Goal: Task Accomplishment & Management: Manage account settings

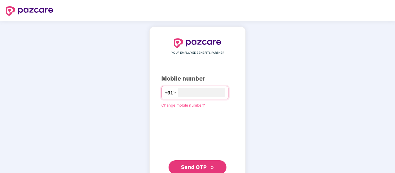
type input "**********"
click at [195, 166] on span "Send OTP" at bounding box center [194, 168] width 26 height 6
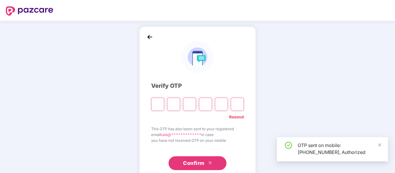
scroll to position [15, 0]
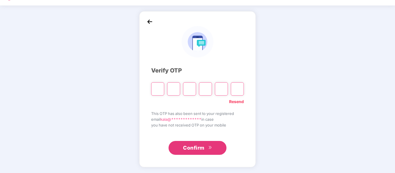
type input "*"
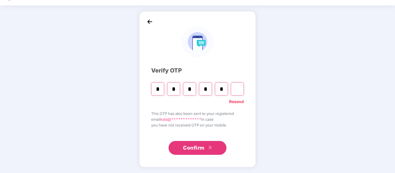
type input "*"
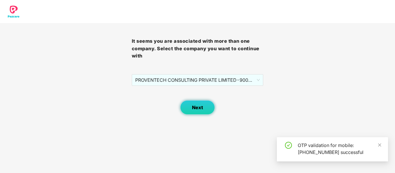
click at [202, 109] on span "Next" at bounding box center [197, 108] width 11 height 6
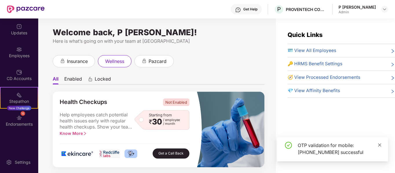
click at [379, 146] on icon "close" at bounding box center [380, 145] width 4 height 4
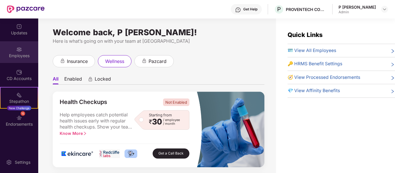
click at [18, 58] on div "Employees" at bounding box center [19, 56] width 38 height 6
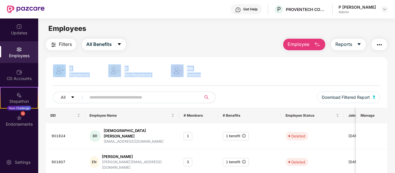
drag, startPoint x: 204, startPoint y: 76, endPoint x: 56, endPoint y: 65, distance: 148.1
click at [56, 65] on div "0 Registered 0 Not Registered 66 Deleted" at bounding box center [216, 72] width 327 height 14
click at [223, 77] on div "0 Registered 0 Not Registered 66 Deleted" at bounding box center [216, 72] width 327 height 14
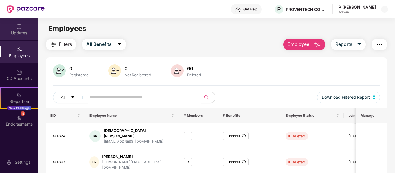
click at [15, 28] on div "Updates" at bounding box center [19, 30] width 38 height 22
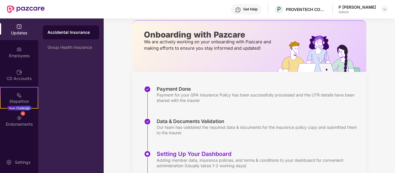
scroll to position [75, 0]
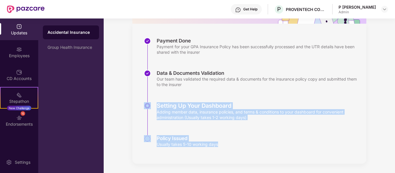
drag, startPoint x: 221, startPoint y: 144, endPoint x: 141, endPoint y: 107, distance: 88.4
click at [141, 107] on div "Payment Done Payment for your GPA Insurance Policy has been successfully proces…" at bounding box center [249, 94] width 234 height 140
click at [253, 152] on div "Payment Done Payment for your GPA Insurance Policy has been successfully proces…" at bounding box center [249, 94] width 234 height 140
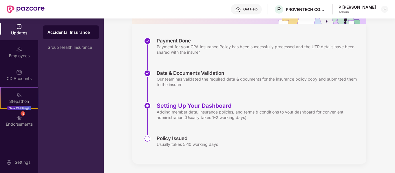
scroll to position [0, 0]
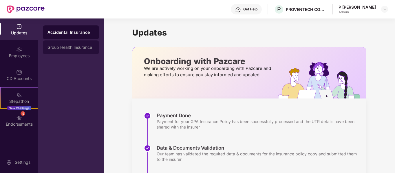
click at [76, 52] on div "Group Health Insurance" at bounding box center [71, 48] width 56 height 14
click at [385, 10] on img at bounding box center [384, 9] width 5 height 5
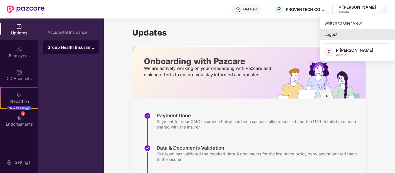
click at [335, 39] on div "Logout" at bounding box center [357, 34] width 75 height 11
